Goal: Task Accomplishment & Management: Manage account settings

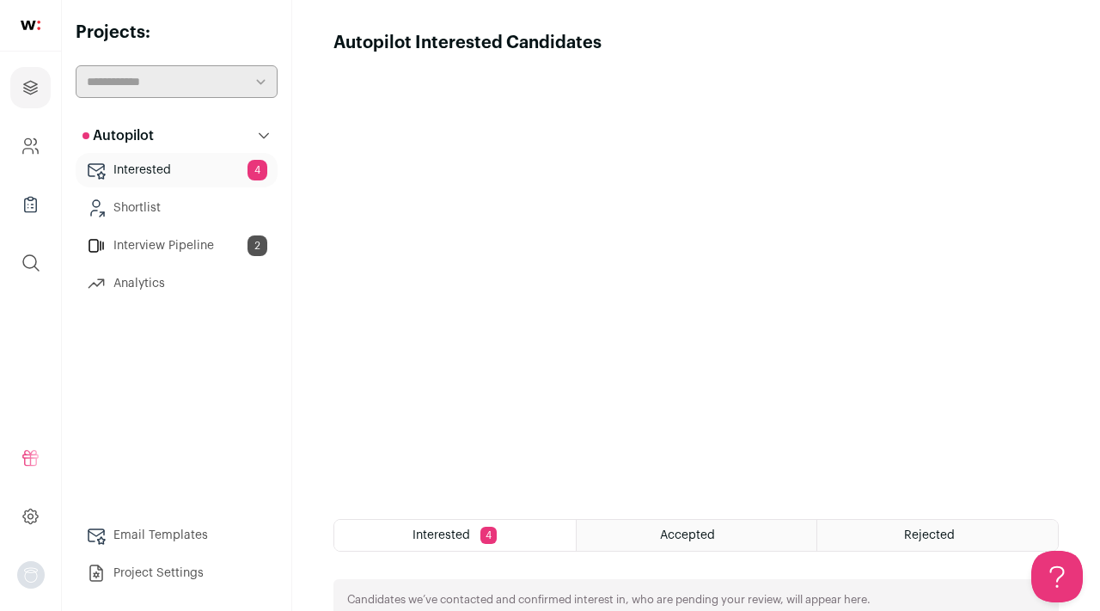
click at [192, 173] on link "Interested 4" at bounding box center [177, 170] width 202 height 34
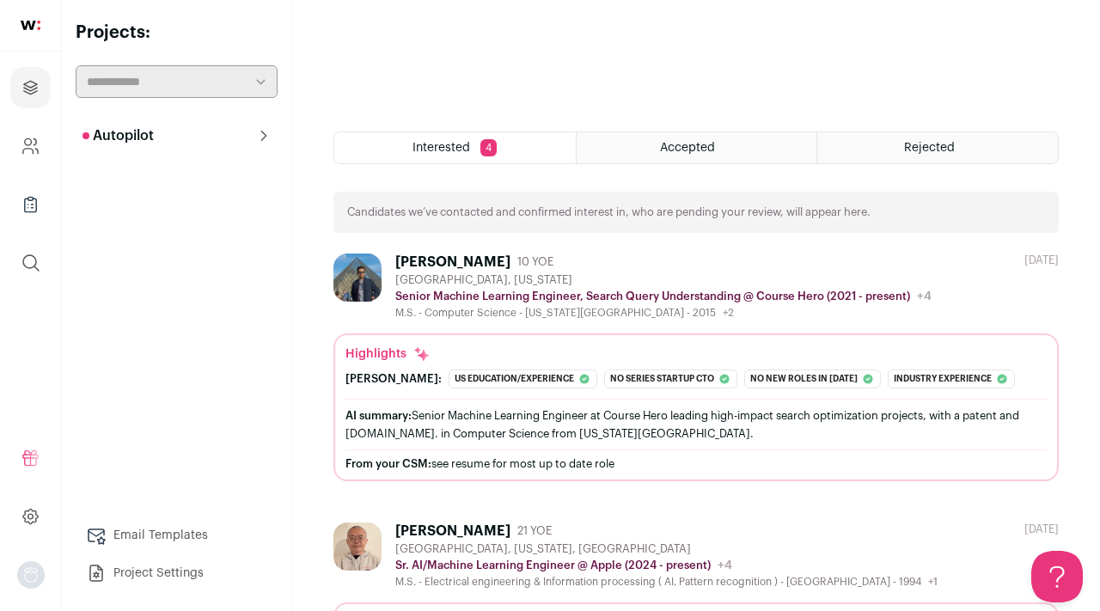
scroll to position [384, 0]
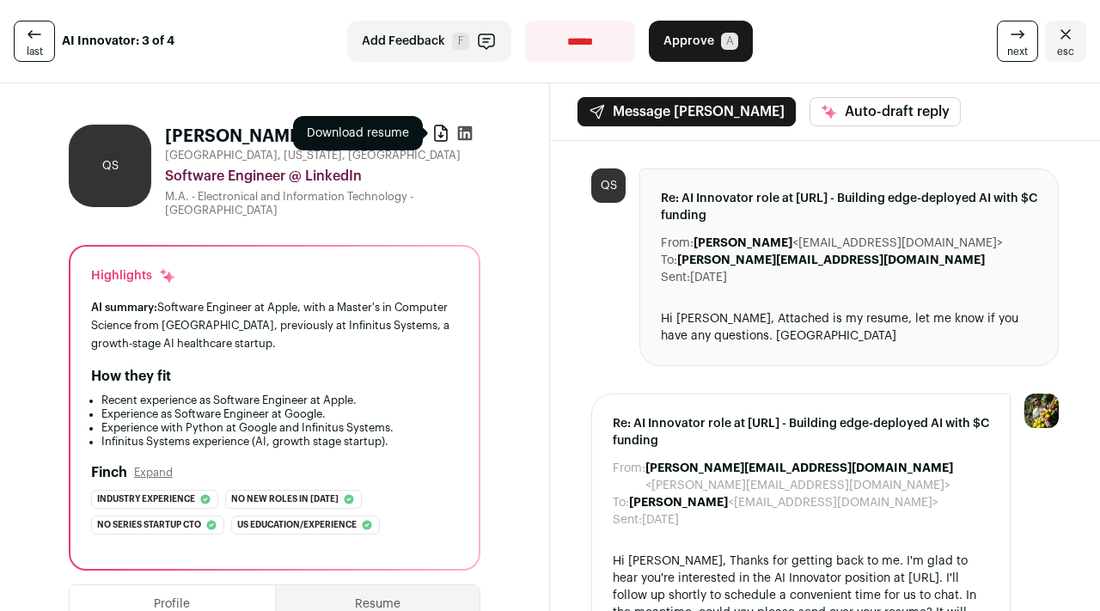
click at [438, 137] on icon at bounding box center [440, 133] width 17 height 17
drag, startPoint x: 167, startPoint y: 133, endPoint x: 252, endPoint y: 134, distance: 85.1
click at [252, 134] on div "[PERSON_NAME] 6 YOE" at bounding box center [256, 137] width 182 height 24
copy h1 "[PERSON_NAME]"
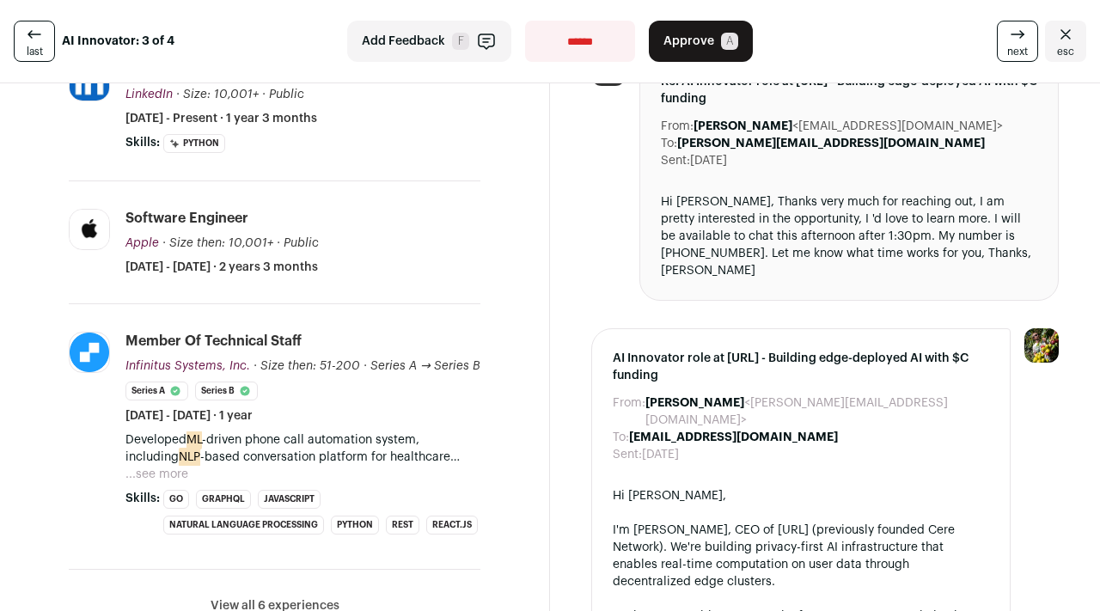
scroll to position [654, 0]
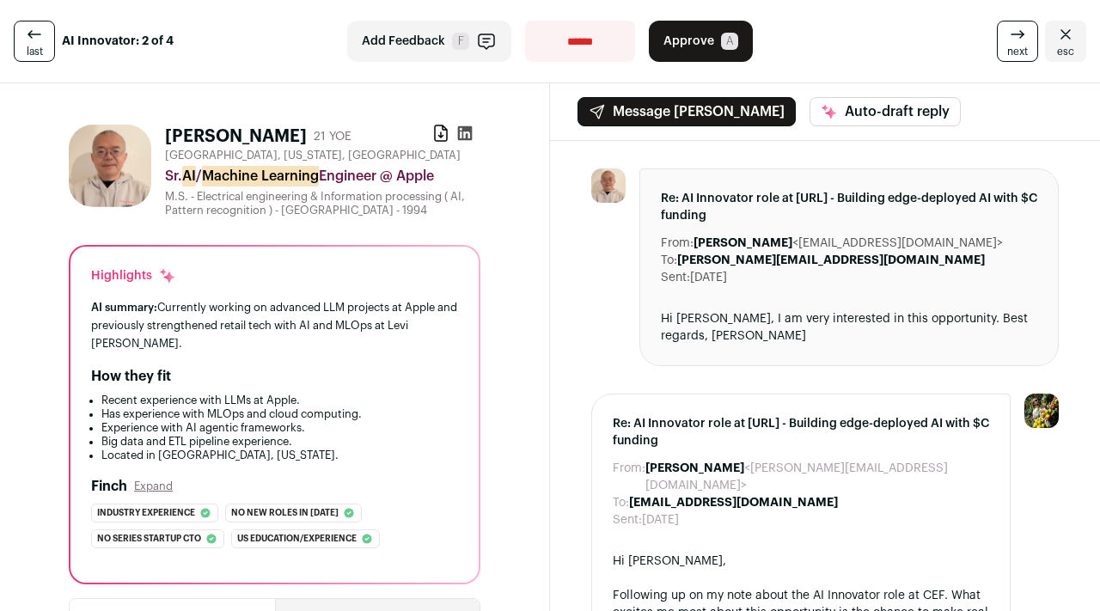
drag, startPoint x: 168, startPoint y: 134, endPoint x: 218, endPoint y: 131, distance: 50.8
click at [218, 131] on div "Yan D. 21 YOE" at bounding box center [258, 137] width 186 height 24
copy h1 "Yan D."
click at [443, 130] on icon at bounding box center [441, 132] width 12 height 15
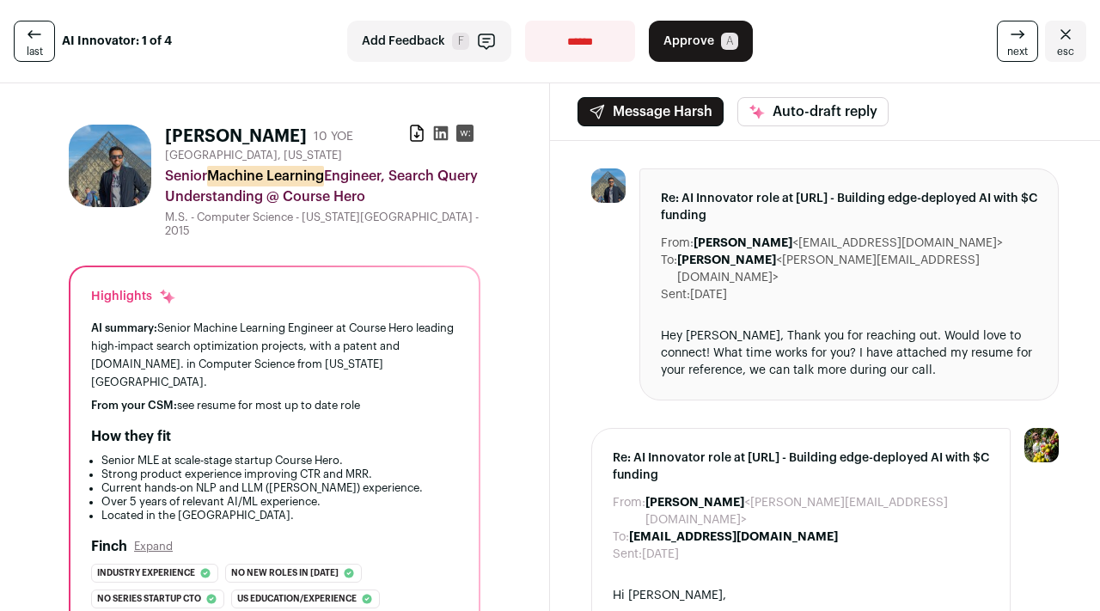
drag, startPoint x: 163, startPoint y: 135, endPoint x: 251, endPoint y: 135, distance: 87.6
click at [251, 135] on div "Harsh Seth 10 YOE Download resume Mountain View, California Senior Machine Lear…" at bounding box center [275, 181] width 412 height 113
copy h1 "Harsh Seth"
click at [416, 133] on icon at bounding box center [417, 132] width 12 height 15
